Goal: Transaction & Acquisition: Purchase product/service

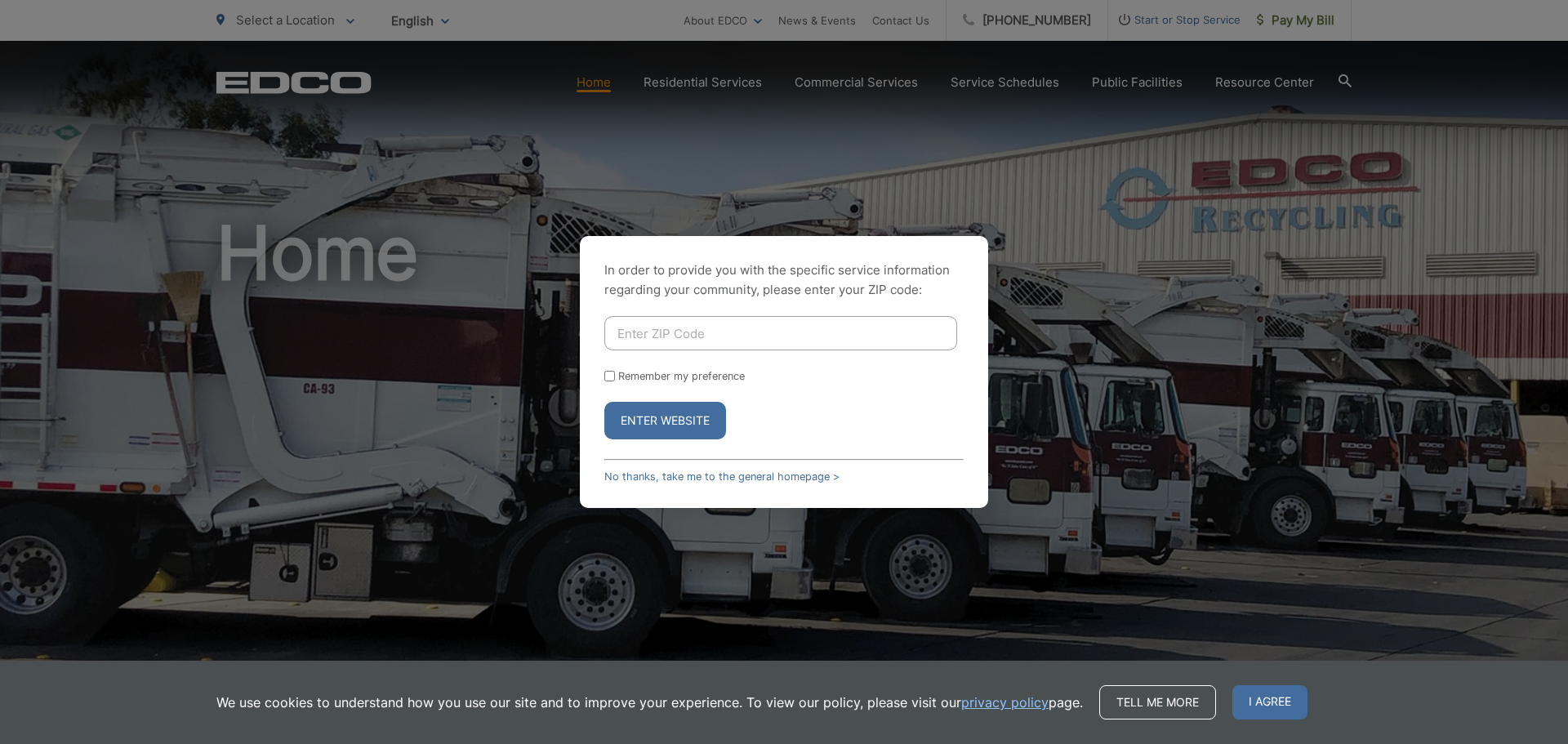
click at [628, 338] on input "Enter ZIP Code" at bounding box center [780, 333] width 353 height 35
type input "92024"
click at [607, 372] on input "Remember my preference" at bounding box center [609, 375] width 10 height 10
checkbox input "true"
click at [635, 421] on button "Enter Website" at bounding box center [665, 420] width 122 height 37
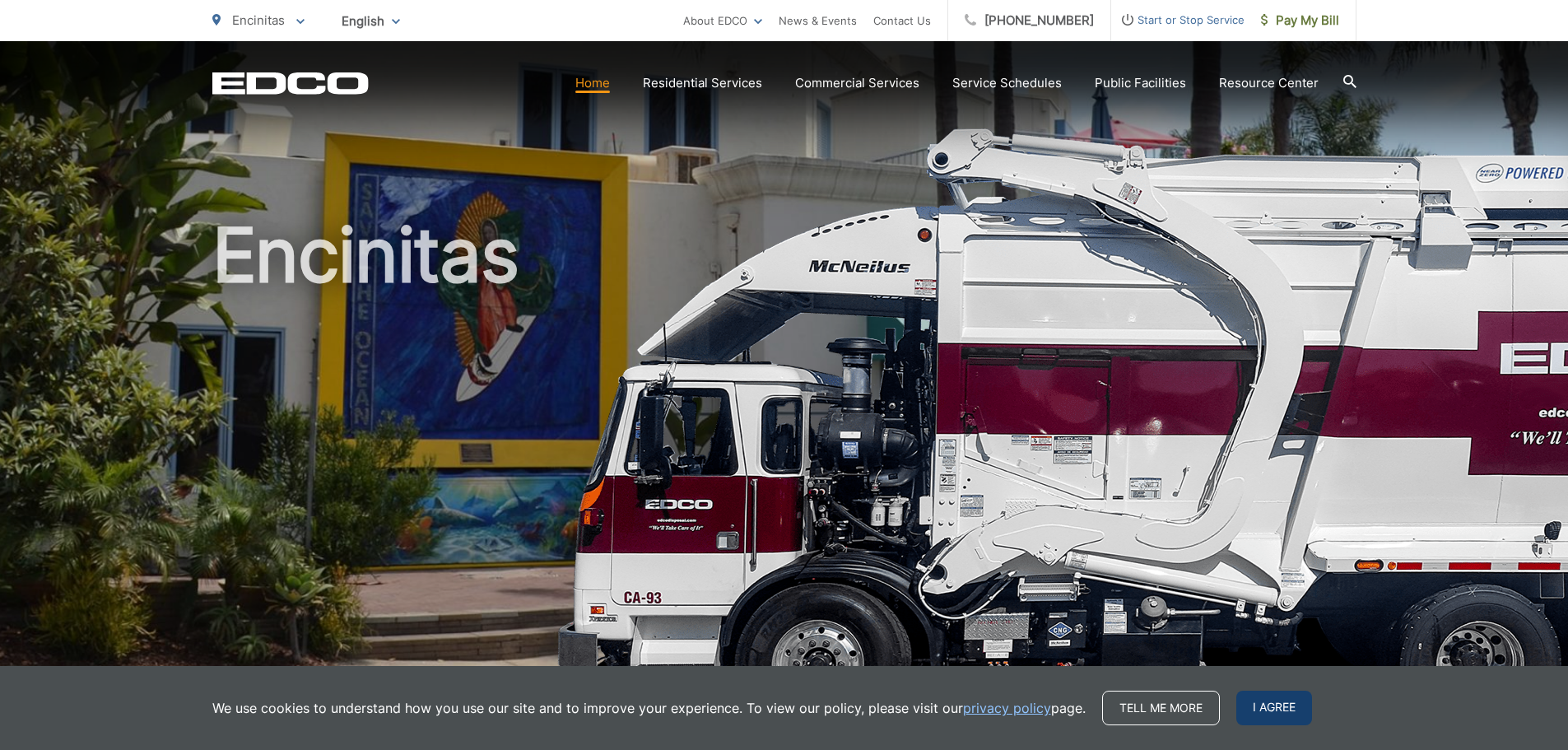
click at [1266, 711] on span "I agree" at bounding box center [1274, 708] width 75 height 35
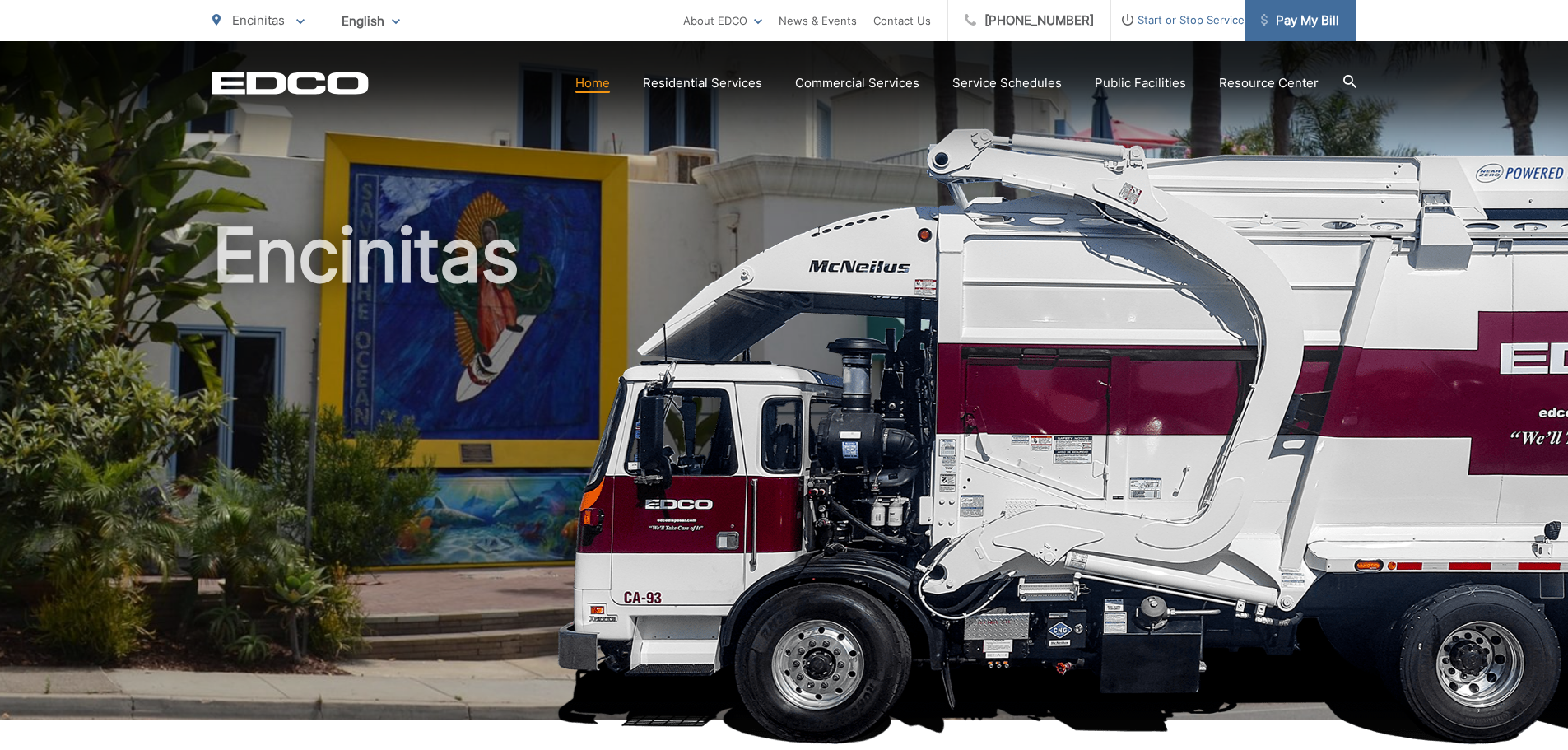
click at [1293, 28] on span "Pay My Bill" at bounding box center [1299, 20] width 78 height 20
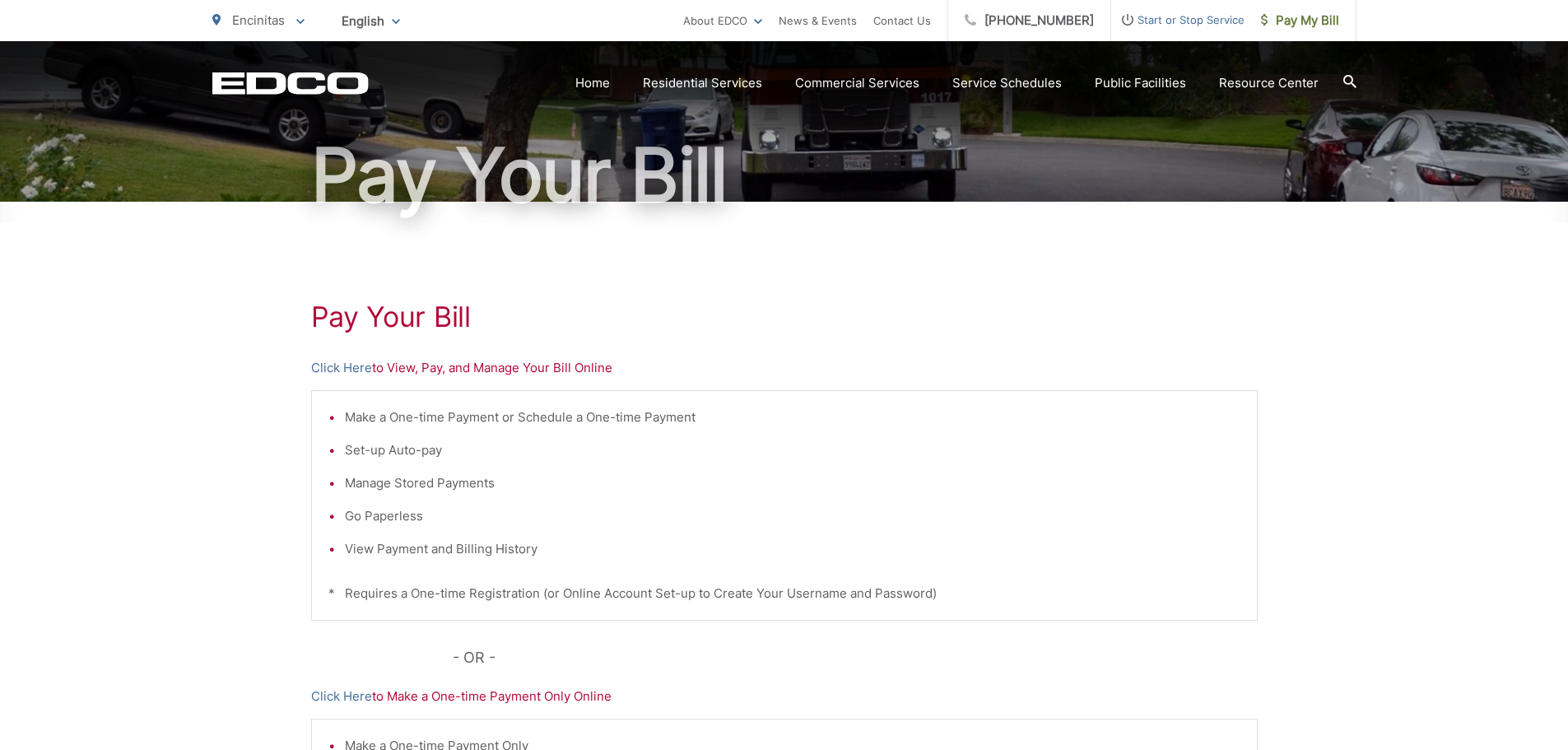
scroll to position [198, 0]
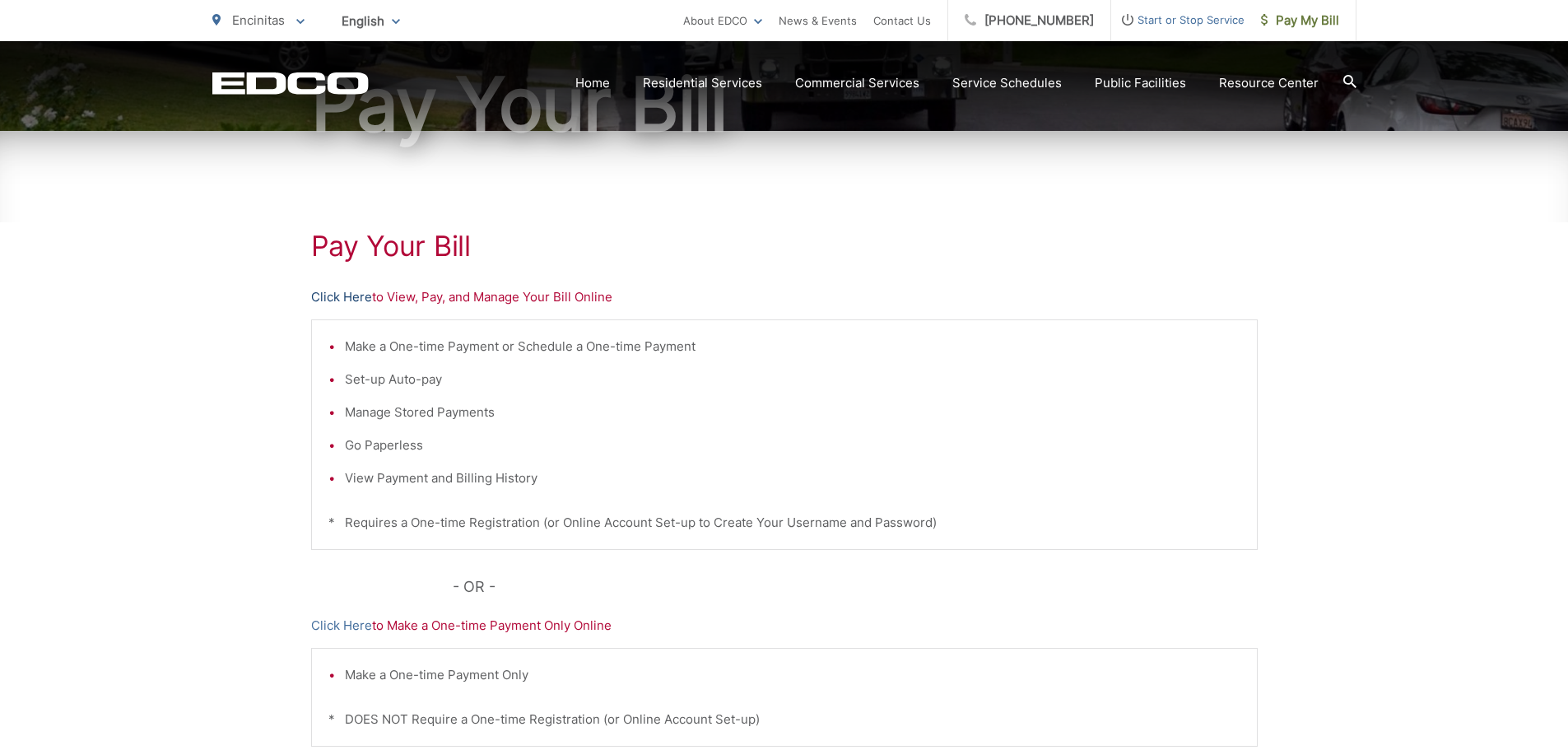
click at [345, 297] on link "Click Here" at bounding box center [341, 297] width 61 height 20
click at [347, 301] on link "Click Here" at bounding box center [341, 297] width 61 height 20
click at [410, 303] on p "Click Here to View, Pay, and Manage Your Bill Online" at bounding box center [784, 297] width 947 height 20
click at [365, 295] on link "Click Here" at bounding box center [341, 297] width 61 height 20
